Goal: Task Accomplishment & Management: Use online tool/utility

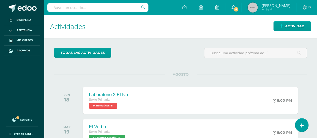
click at [251, 7] on img at bounding box center [253, 8] width 10 height 10
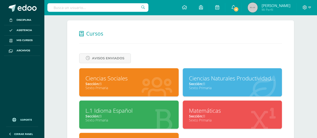
scroll to position [220, 0]
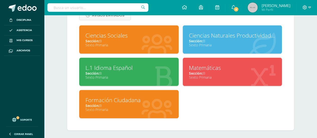
click at [200, 71] on span "Sección:" at bounding box center [196, 73] width 14 height 5
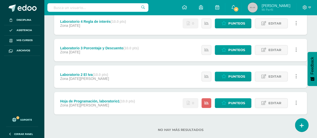
scroll to position [100, 0]
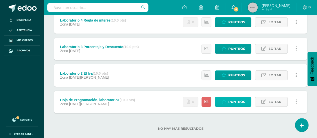
click at [235, 100] on span "Punteos" at bounding box center [236, 101] width 17 height 9
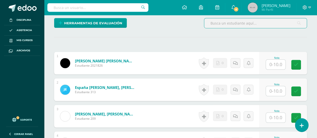
scroll to position [142, 0]
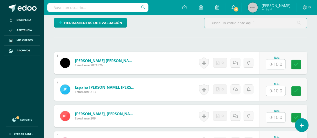
click at [276, 62] on input "text" at bounding box center [276, 64] width 20 height 10
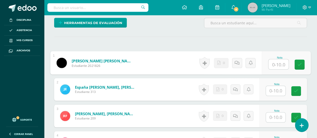
type input "3"
click at [300, 62] on icon at bounding box center [300, 64] width 5 height 4
click at [240, 61] on icon at bounding box center [242, 63] width 5 height 4
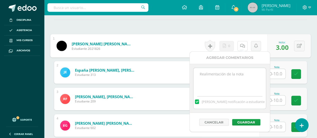
scroll to position [167, 0]
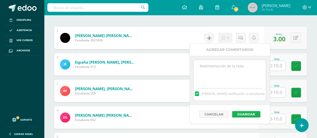
click at [245, 112] on button "Guardar" at bounding box center [246, 114] width 28 height 7
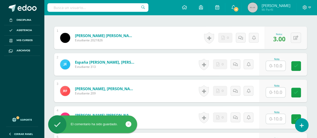
click at [276, 63] on input "text" at bounding box center [276, 66] width 20 height 10
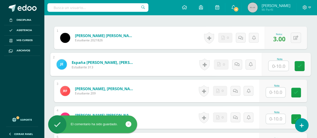
type input "1"
click at [299, 64] on icon at bounding box center [300, 66] width 5 height 4
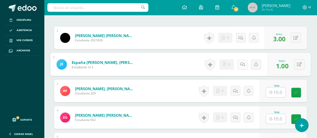
click at [241, 63] on icon at bounding box center [242, 64] width 5 height 4
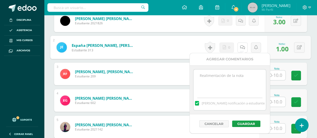
scroll to position [192, 0]
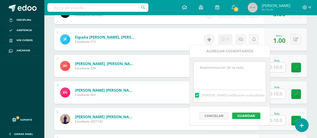
click at [241, 115] on button "Guardar" at bounding box center [246, 116] width 28 height 7
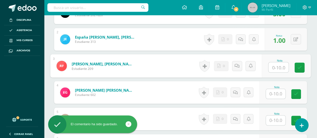
click at [276, 65] on input "text" at bounding box center [279, 67] width 20 height 10
type input "7"
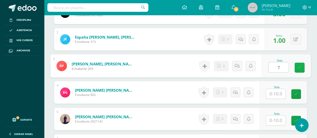
click at [299, 67] on icon at bounding box center [300, 67] width 5 height 4
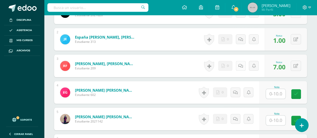
click at [241, 64] on icon at bounding box center [241, 66] width 5 height 4
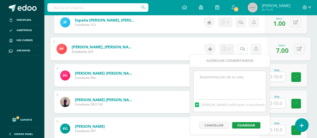
scroll to position [217, 0]
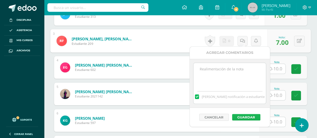
click at [242, 115] on button "Guardar" at bounding box center [246, 117] width 28 height 7
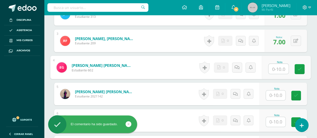
click at [275, 67] on input "text" at bounding box center [279, 69] width 20 height 10
type input "6"
click at [300, 67] on icon at bounding box center [300, 69] width 5 height 4
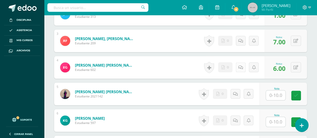
click at [240, 66] on icon at bounding box center [241, 67] width 5 height 4
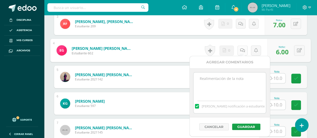
scroll to position [242, 0]
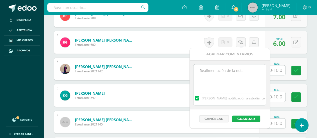
click at [244, 117] on button "Guardar" at bounding box center [246, 119] width 28 height 7
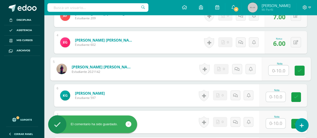
click at [276, 68] on input "text" at bounding box center [279, 70] width 20 height 10
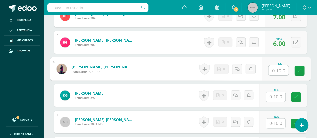
type input "7"
click at [298, 68] on icon at bounding box center [300, 70] width 5 height 4
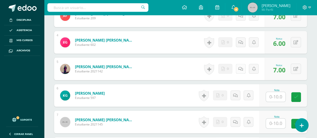
click at [240, 66] on link at bounding box center [241, 69] width 10 height 10
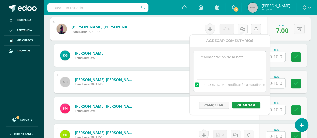
scroll to position [293, 0]
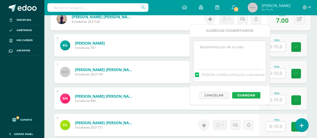
click at [243, 93] on button "Guardar" at bounding box center [246, 95] width 28 height 7
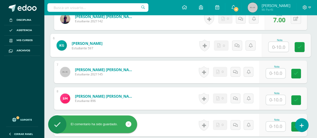
click at [276, 45] on input "text" at bounding box center [279, 47] width 20 height 10
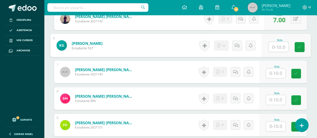
type input "9"
click at [300, 45] on icon at bounding box center [300, 47] width 5 height 4
click at [241, 43] on icon at bounding box center [242, 45] width 5 height 4
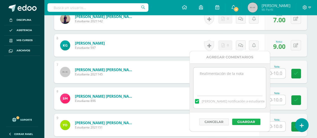
click at [242, 121] on button "Guardar" at bounding box center [246, 122] width 28 height 7
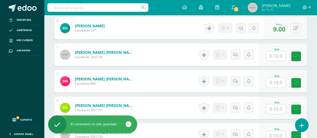
scroll to position [318, 0]
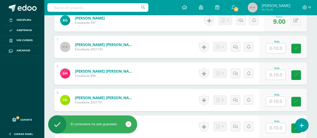
click at [275, 45] on input "text" at bounding box center [276, 48] width 20 height 10
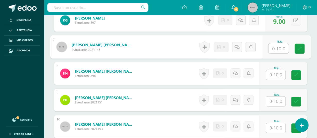
type input "8"
click at [300, 46] on icon at bounding box center [300, 48] width 5 height 4
click at [241, 45] on icon at bounding box center [242, 47] width 5 height 4
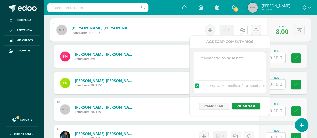
scroll to position [343, 0]
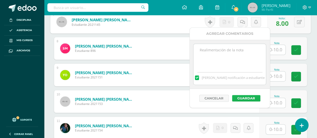
click at [243, 97] on button "Guardar" at bounding box center [246, 98] width 28 height 7
click at [247, 98] on button "Guardar" at bounding box center [246, 98] width 28 height 7
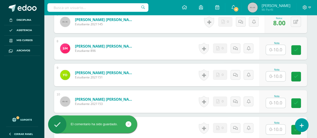
click at [276, 48] on input "text" at bounding box center [276, 50] width 20 height 10
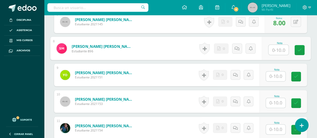
type input "1"
click at [299, 48] on icon at bounding box center [300, 50] width 5 height 4
click at [240, 47] on icon at bounding box center [242, 48] width 5 height 4
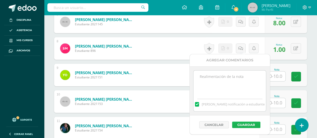
click at [243, 124] on button "Guardar" at bounding box center [246, 125] width 28 height 7
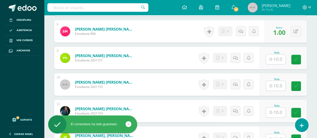
scroll to position [368, 0]
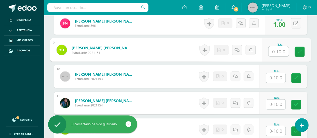
click at [276, 49] on input "text" at bounding box center [279, 51] width 20 height 10
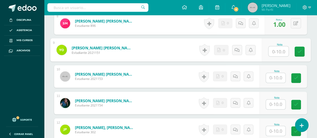
type input "2"
click at [299, 49] on icon at bounding box center [300, 51] width 5 height 4
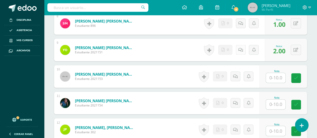
click at [240, 48] on icon at bounding box center [241, 50] width 5 height 4
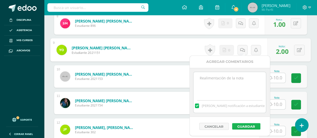
click at [243, 125] on button "Guardar" at bounding box center [246, 126] width 28 height 7
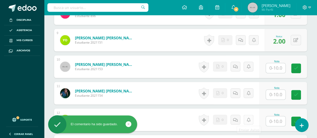
scroll to position [393, 0]
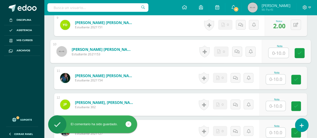
click at [276, 50] on input "text" at bounding box center [279, 53] width 20 height 10
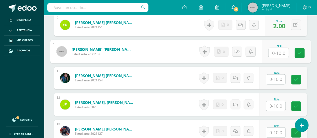
type input "8"
click at [297, 51] on link at bounding box center [300, 53] width 10 height 10
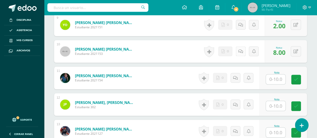
click at [240, 49] on icon at bounding box center [241, 51] width 5 height 4
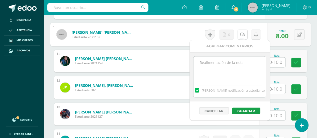
scroll to position [418, 0]
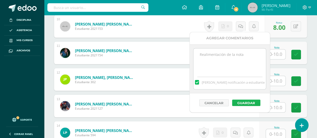
click at [246, 101] on button "Guardar" at bounding box center [246, 103] width 28 height 7
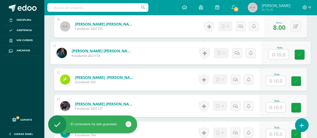
click at [276, 53] on input "text" at bounding box center [279, 54] width 20 height 10
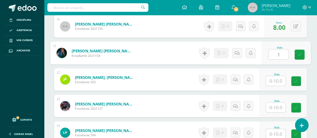
type input "10"
click at [299, 53] on icon at bounding box center [300, 54] width 5 height 4
click at [237, 51] on icon at bounding box center [239, 53] width 5 height 4
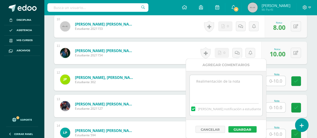
click at [237, 128] on button "Guardar" at bounding box center [243, 129] width 28 height 7
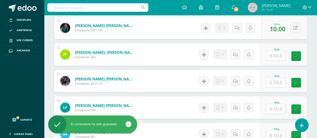
scroll to position [443, 0]
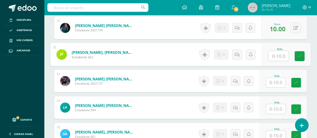
click at [276, 54] on input "text" at bounding box center [279, 56] width 20 height 10
type input "7"
click at [299, 54] on icon at bounding box center [300, 56] width 5 height 4
click at [241, 53] on icon at bounding box center [242, 54] width 5 height 4
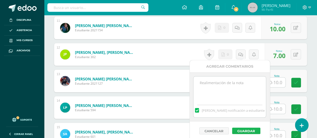
click at [243, 129] on button "Guardar" at bounding box center [246, 131] width 28 height 7
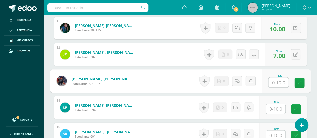
click at [275, 80] on input "text" at bounding box center [279, 83] width 20 height 10
type input "2"
click at [299, 81] on icon at bounding box center [300, 83] width 5 height 4
click at [240, 79] on link at bounding box center [243, 81] width 10 height 10
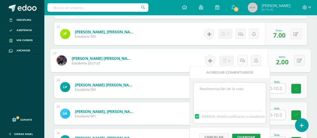
scroll to position [468, 0]
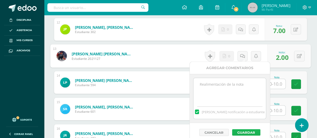
click at [242, 131] on button "Guardar" at bounding box center [246, 132] width 28 height 7
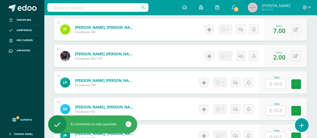
scroll to position [493, 0]
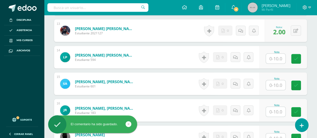
click at [276, 58] on input "text" at bounding box center [276, 59] width 20 height 10
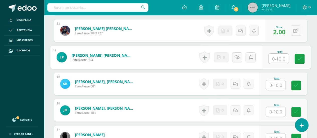
type input "2"
click at [299, 57] on icon at bounding box center [300, 59] width 5 height 4
click at [241, 56] on icon at bounding box center [242, 57] width 5 height 4
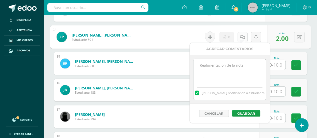
scroll to position [518, 0]
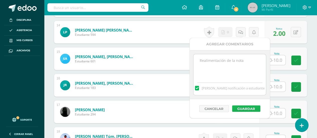
click at [243, 107] on button "Guardar" at bounding box center [246, 109] width 28 height 7
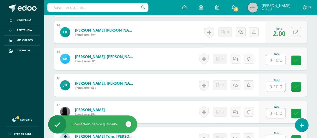
click at [276, 58] on input "text" at bounding box center [276, 60] width 20 height 10
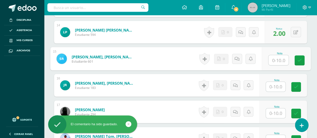
type input "2"
click at [299, 58] on icon at bounding box center [300, 60] width 5 height 4
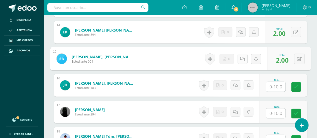
click at [240, 57] on link at bounding box center [243, 59] width 10 height 10
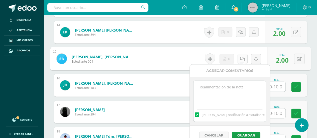
scroll to position [543, 0]
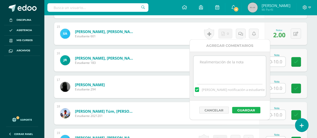
click at [246, 109] on button "Guardar" at bounding box center [246, 110] width 28 height 7
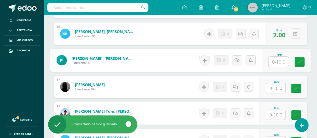
click at [275, 59] on input "text" at bounding box center [279, 62] width 20 height 10
type input "4"
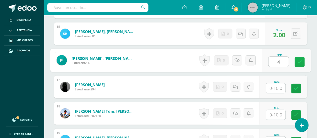
click at [298, 60] on icon at bounding box center [300, 62] width 5 height 4
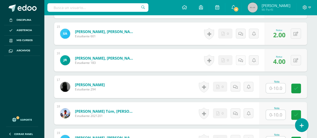
click at [240, 58] on icon at bounding box center [241, 60] width 5 height 4
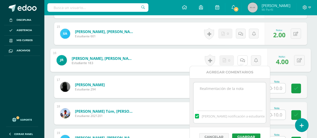
scroll to position [568, 0]
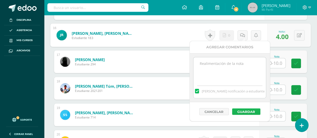
click at [245, 110] on button "Guardar" at bounding box center [246, 112] width 28 height 7
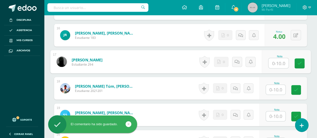
click at [275, 61] on input "text" at bounding box center [279, 63] width 20 height 10
type input "2"
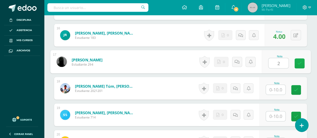
click at [298, 61] on icon at bounding box center [300, 63] width 5 height 4
click at [240, 61] on icon at bounding box center [242, 62] width 5 height 4
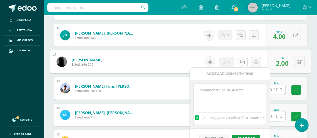
scroll to position [594, 0]
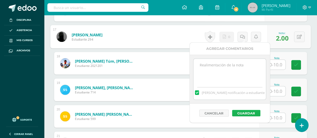
click at [247, 112] on button "Guardar" at bounding box center [246, 113] width 28 height 7
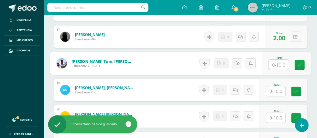
click at [275, 63] on input "text" at bounding box center [279, 65] width 20 height 10
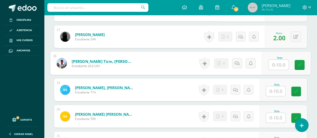
type input "7"
click at [299, 63] on icon at bounding box center [300, 65] width 5 height 4
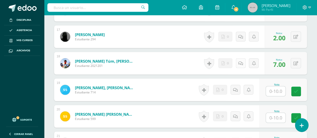
click at [241, 61] on icon at bounding box center [241, 63] width 5 height 4
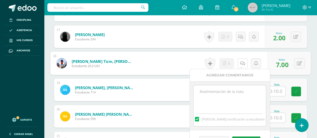
scroll to position [619, 0]
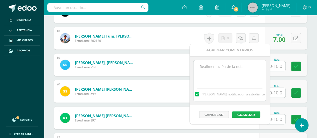
click at [247, 113] on button "Guardar" at bounding box center [246, 115] width 28 height 7
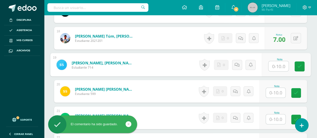
click at [276, 64] on input "text" at bounding box center [279, 66] width 20 height 10
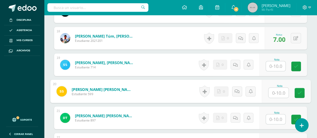
click at [276, 91] on input "text" at bounding box center [279, 93] width 20 height 10
type input "10"
click at [300, 89] on link at bounding box center [300, 93] width 10 height 10
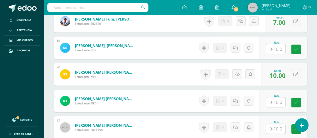
scroll to position [644, 0]
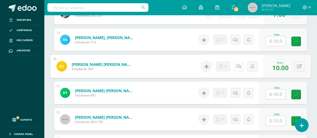
click at [237, 64] on icon at bounding box center [239, 66] width 5 height 4
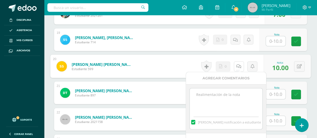
scroll to position [669, 0]
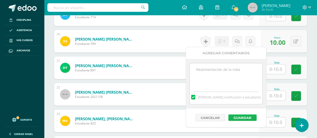
click at [242, 116] on button "Guardar" at bounding box center [243, 118] width 28 height 7
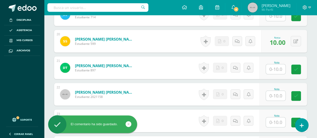
click at [276, 67] on input "text" at bounding box center [276, 69] width 20 height 10
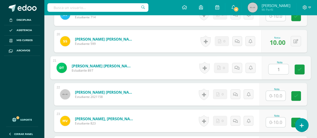
type input "10"
click at [299, 67] on icon at bounding box center [300, 69] width 5 height 4
click at [237, 67] on icon at bounding box center [239, 68] width 5 height 4
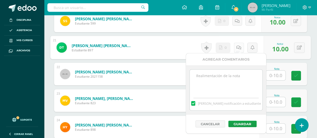
scroll to position [694, 0]
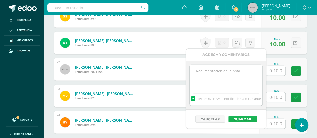
click at [241, 118] on button "Guardar" at bounding box center [243, 119] width 28 height 7
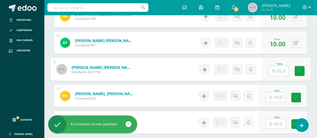
click at [275, 69] on input "text" at bounding box center [279, 71] width 20 height 10
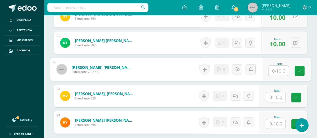
type input "4"
click at [299, 69] on icon at bounding box center [300, 71] width 5 height 4
click at [240, 67] on icon at bounding box center [242, 69] width 5 height 4
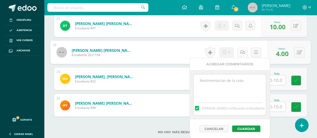
scroll to position [719, 0]
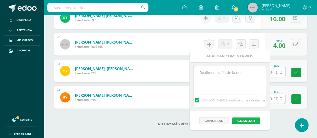
click at [247, 120] on button "Guardar" at bounding box center [246, 121] width 28 height 7
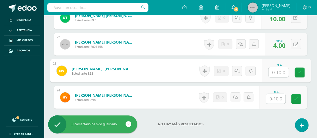
click at [276, 70] on input "text" at bounding box center [279, 72] width 20 height 10
type input "8"
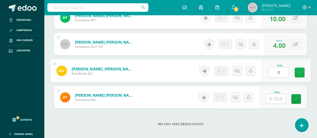
click at [299, 71] on icon at bounding box center [300, 72] width 5 height 4
click at [241, 70] on icon at bounding box center [242, 71] width 5 height 4
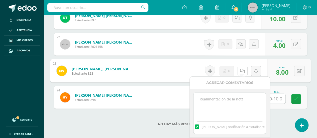
scroll to position [744, 0]
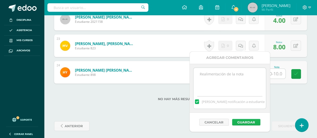
click at [247, 121] on button "Guardar" at bounding box center [246, 122] width 28 height 7
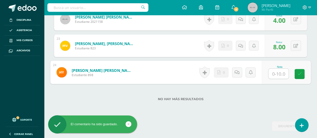
click at [276, 72] on input "text" at bounding box center [279, 74] width 20 height 10
type input "1"
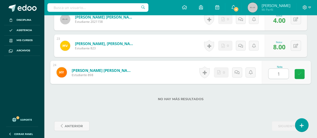
click at [300, 72] on icon at bounding box center [300, 74] width 5 height 4
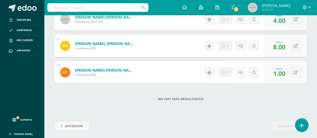
click at [240, 70] on icon at bounding box center [241, 72] width 5 height 4
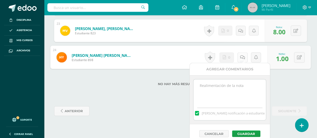
scroll to position [764, 0]
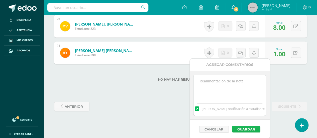
click at [246, 127] on button "Guardar" at bounding box center [246, 129] width 28 height 7
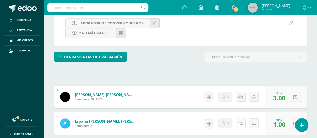
scroll to position [0, 0]
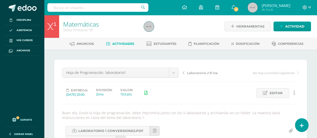
click at [252, 8] on img at bounding box center [253, 8] width 10 height 10
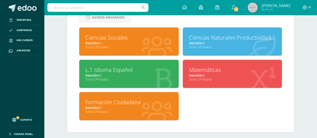
scroll to position [220, 0]
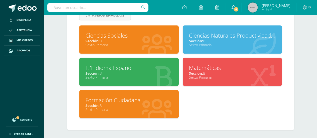
click at [108, 71] on div "Sección: B" at bounding box center [129, 73] width 87 height 5
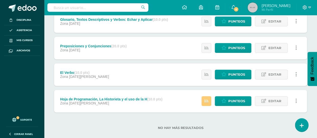
scroll to position [82, 0]
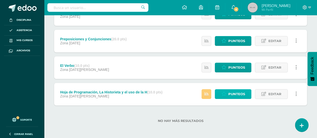
click at [228, 93] on link "Punteos" at bounding box center [233, 94] width 37 height 10
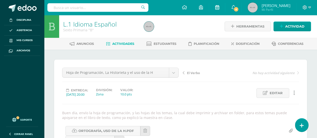
scroll to position [0, 0]
click at [252, 9] on img at bounding box center [253, 8] width 10 height 10
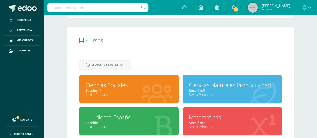
scroll to position [201, 0]
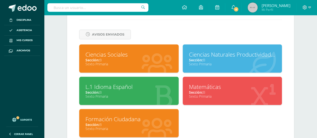
click at [210, 55] on div "Ciencias Naturales Productividad y Desarrollo" at bounding box center [232, 55] width 87 height 8
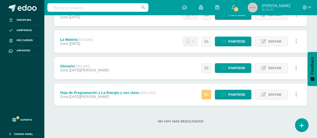
scroll to position [82, 0]
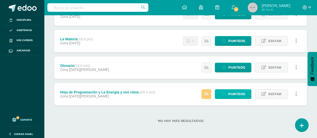
click at [234, 92] on span "Punteos" at bounding box center [236, 94] width 17 height 9
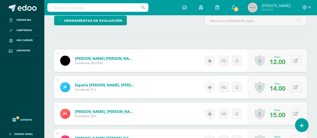
scroll to position [135, 0]
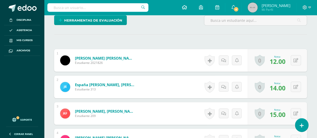
click at [182, 8] on icon at bounding box center [184, 7] width 5 height 5
